Goal: Task Accomplishment & Management: Manage account settings

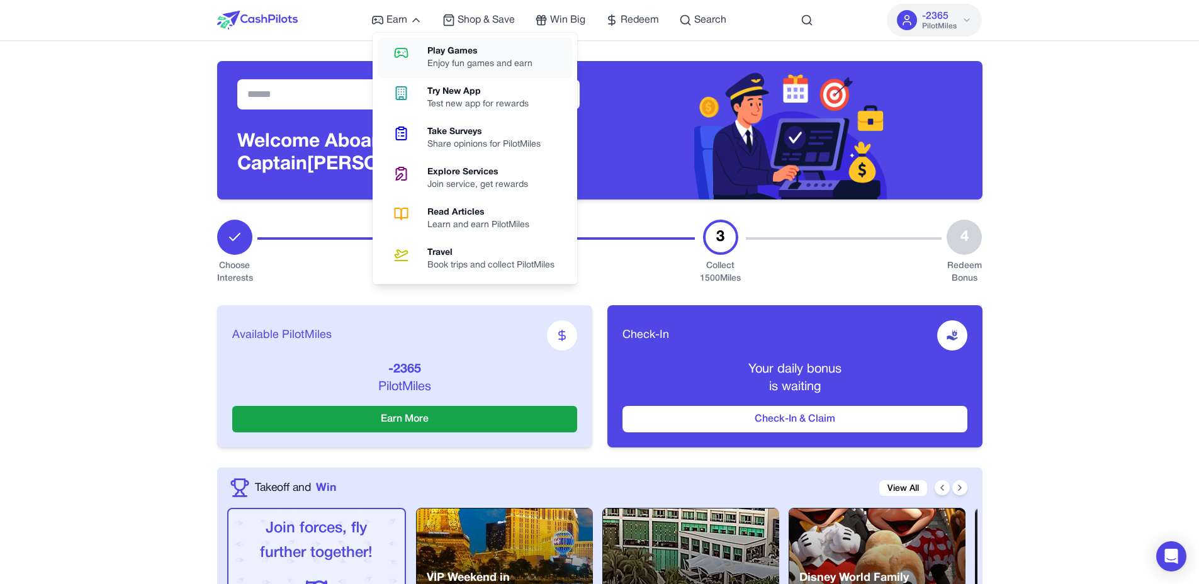
click at [437, 53] on div "Play Games" at bounding box center [484, 51] width 115 height 13
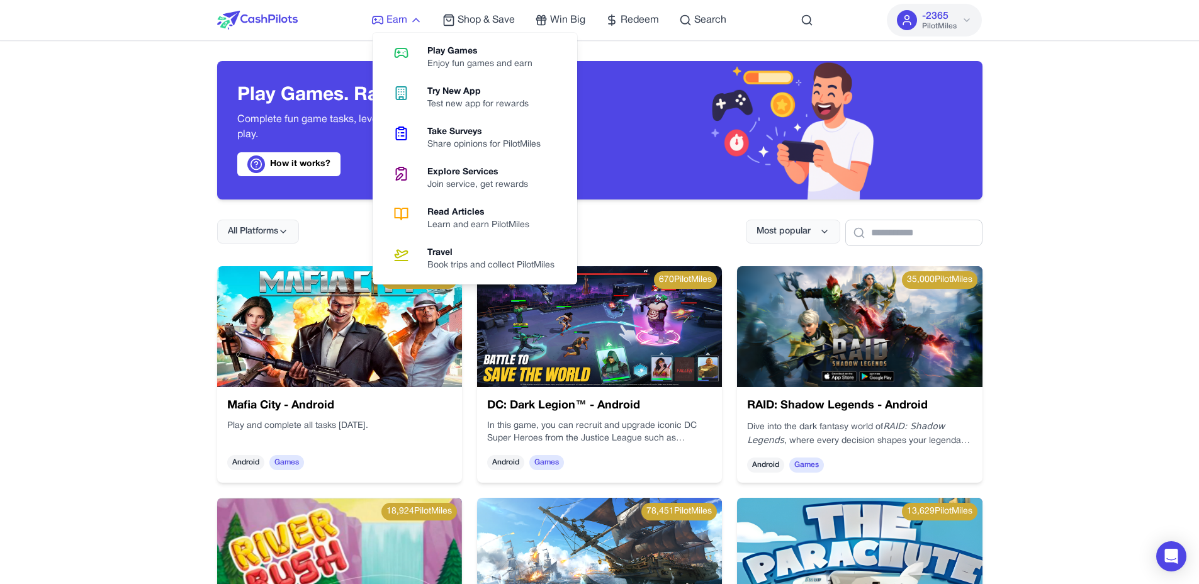
click at [391, 20] on span "Earn" at bounding box center [396, 20] width 21 height 15
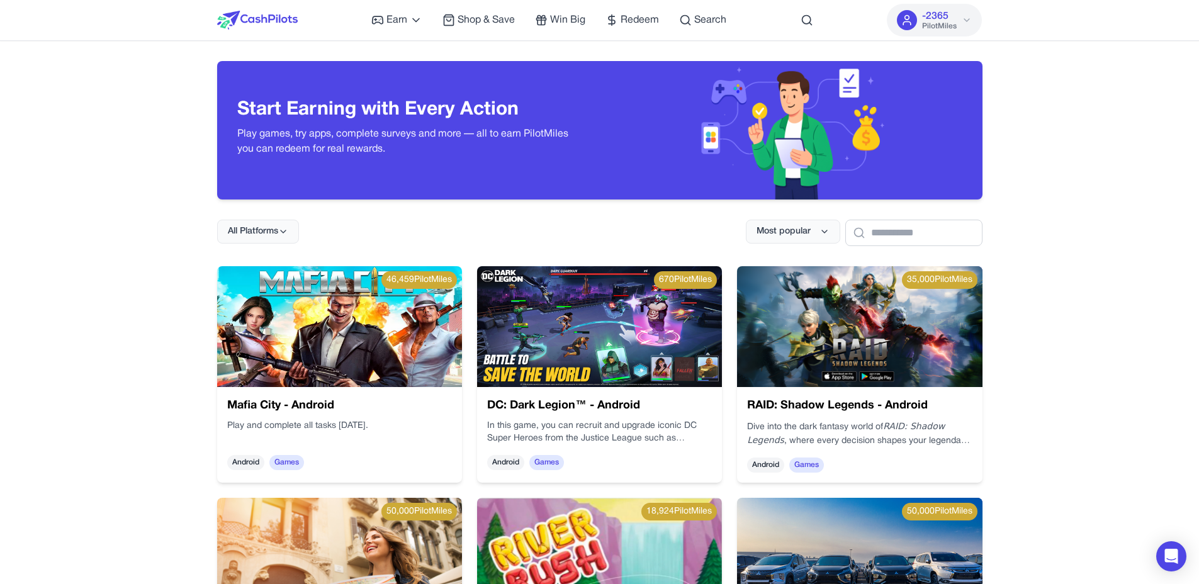
click at [251, 18] on img at bounding box center [257, 20] width 81 height 19
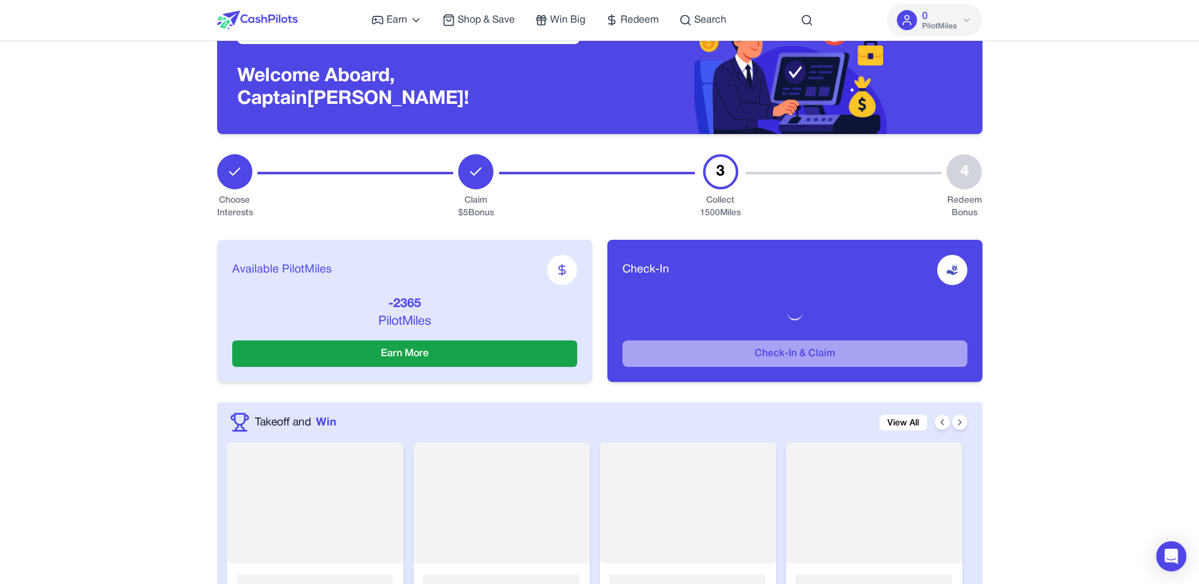
scroll to position [66, 0]
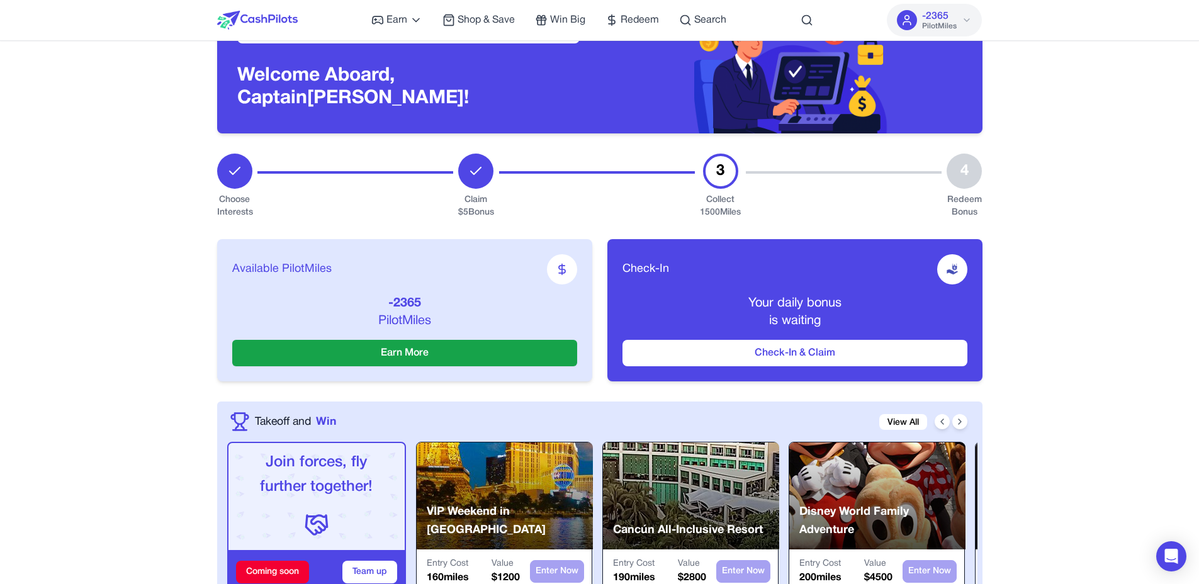
click at [948, 32] on button "-2365 PilotMiles" at bounding box center [934, 20] width 95 height 33
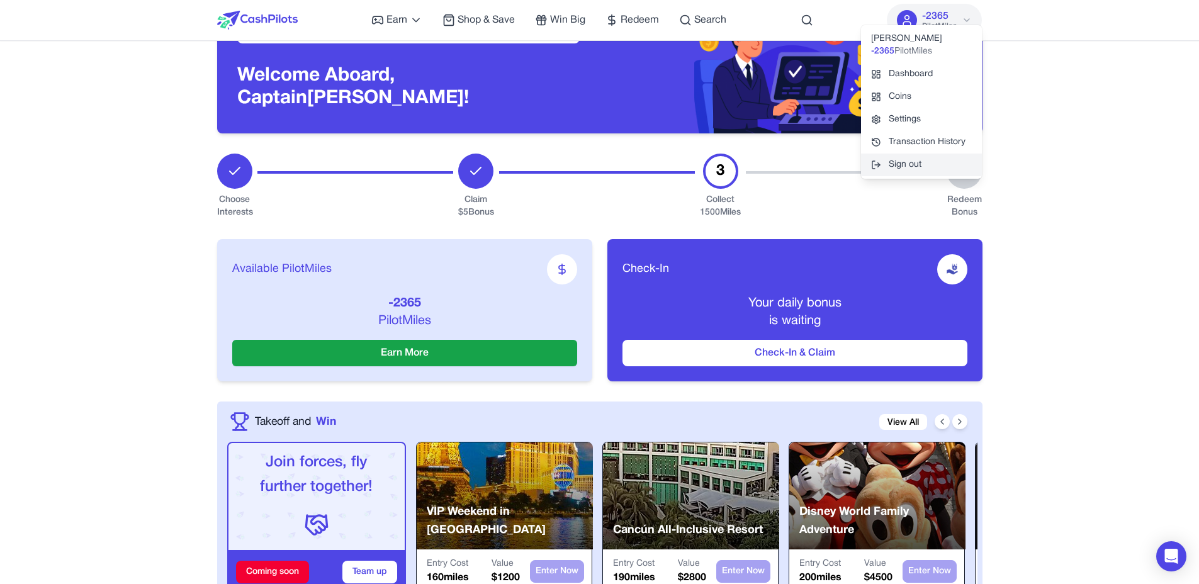
click at [923, 154] on button "Sign out" at bounding box center [921, 165] width 121 height 23
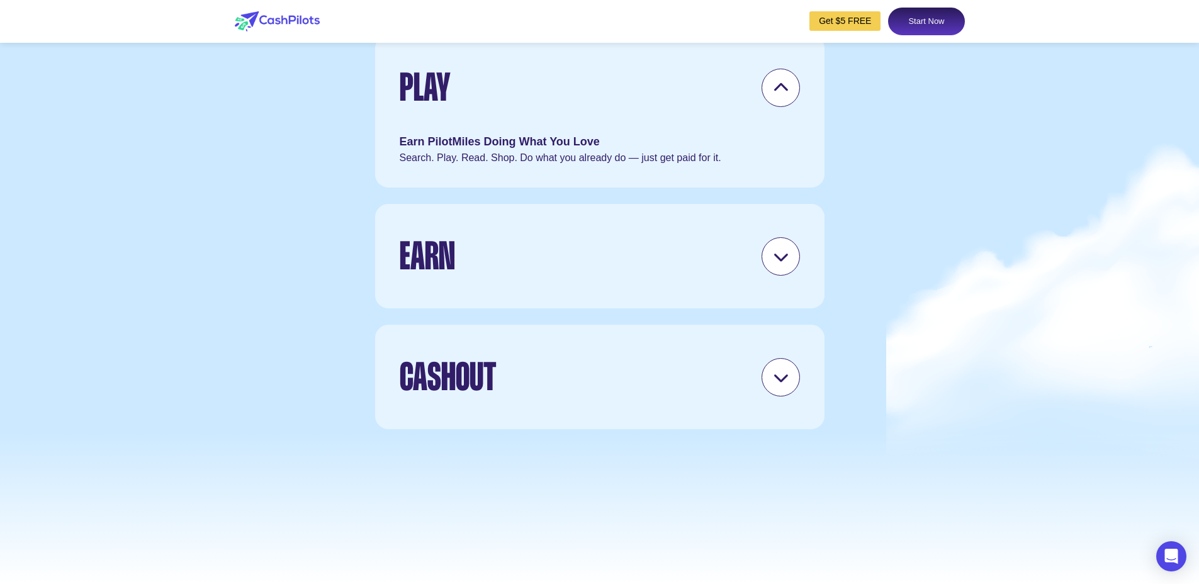
scroll to position [3665, 0]
click at [566, 287] on div "Earn" at bounding box center [600, 257] width 400 height 60
click at [588, 287] on div "Earn" at bounding box center [600, 257] width 400 height 60
click at [784, 276] on div at bounding box center [780, 257] width 38 height 38
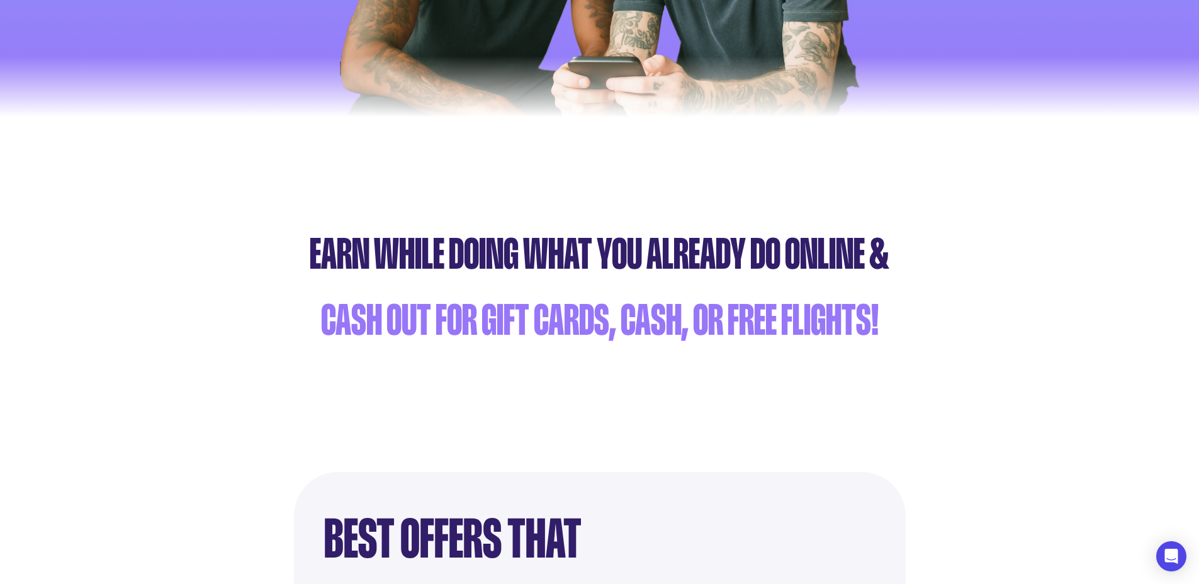
scroll to position [0, 0]
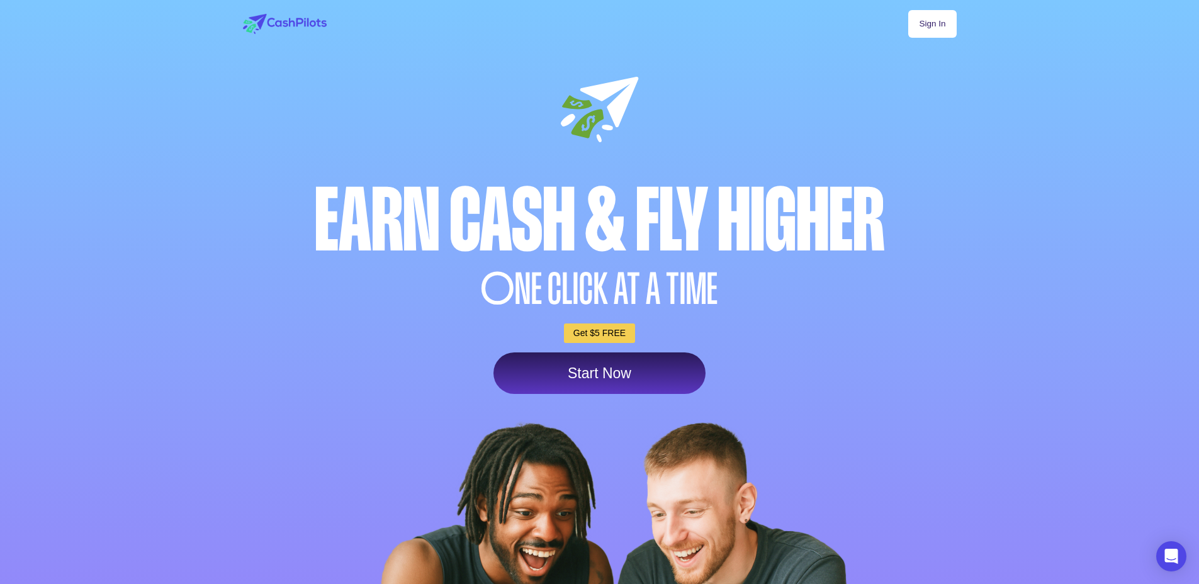
click at [922, 22] on link "Sign In" at bounding box center [932, 24] width 48 height 28
